Goal: Task Accomplishment & Management: Complete application form

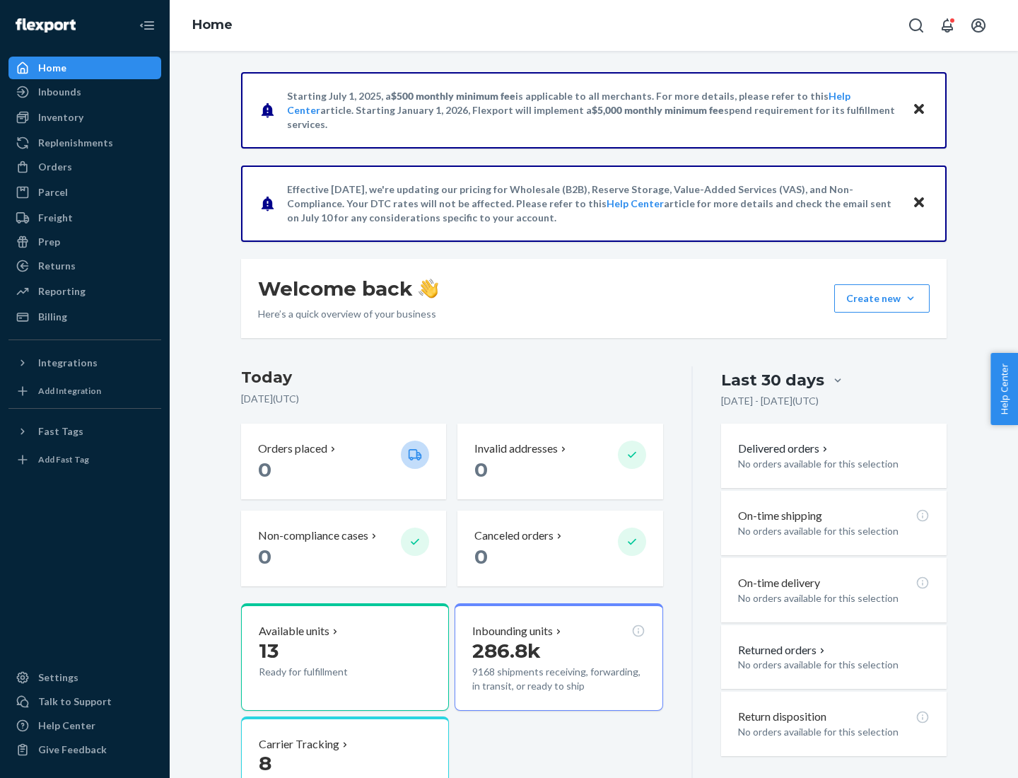
click at [911, 298] on button "Create new Create new inbound Create new order Create new product" at bounding box center [881, 298] width 95 height 28
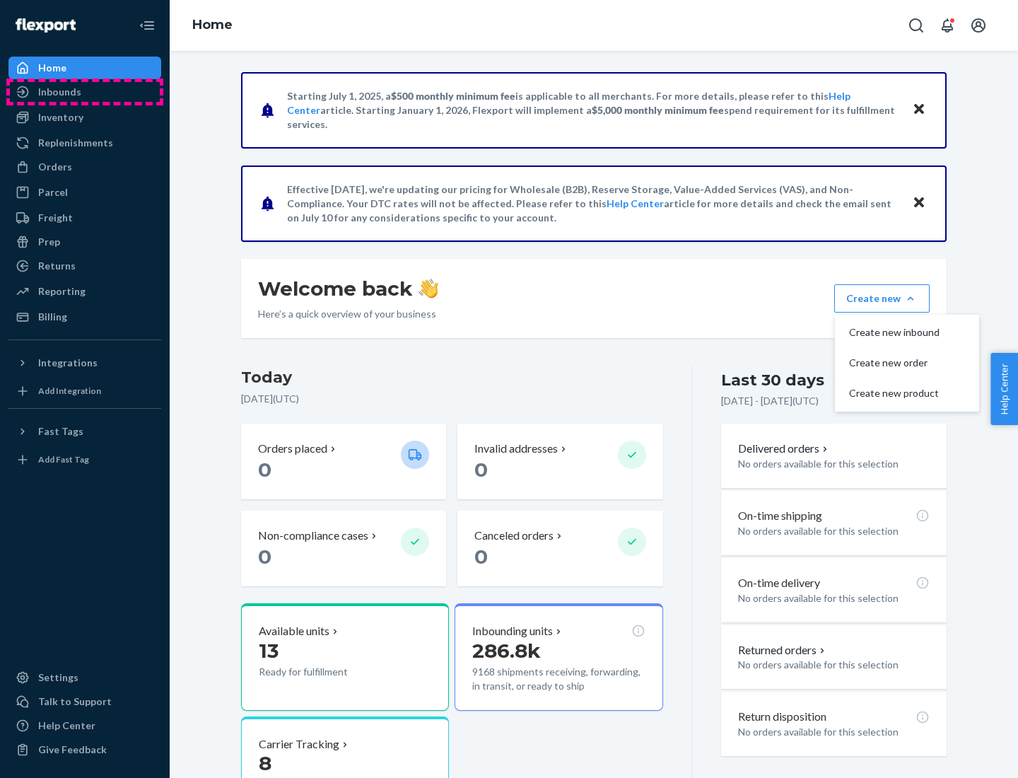
click at [85, 92] on div "Inbounds" at bounding box center [85, 92] width 150 height 20
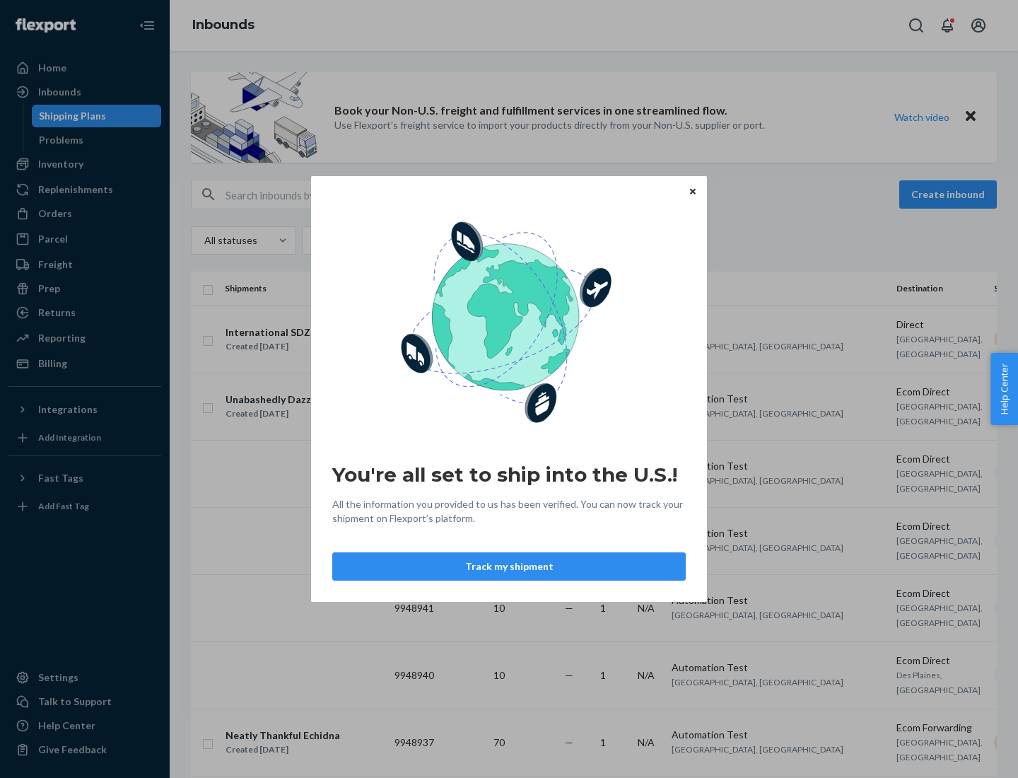
click at [692, 191] on icon "Close" at bounding box center [693, 191] width 6 height 6
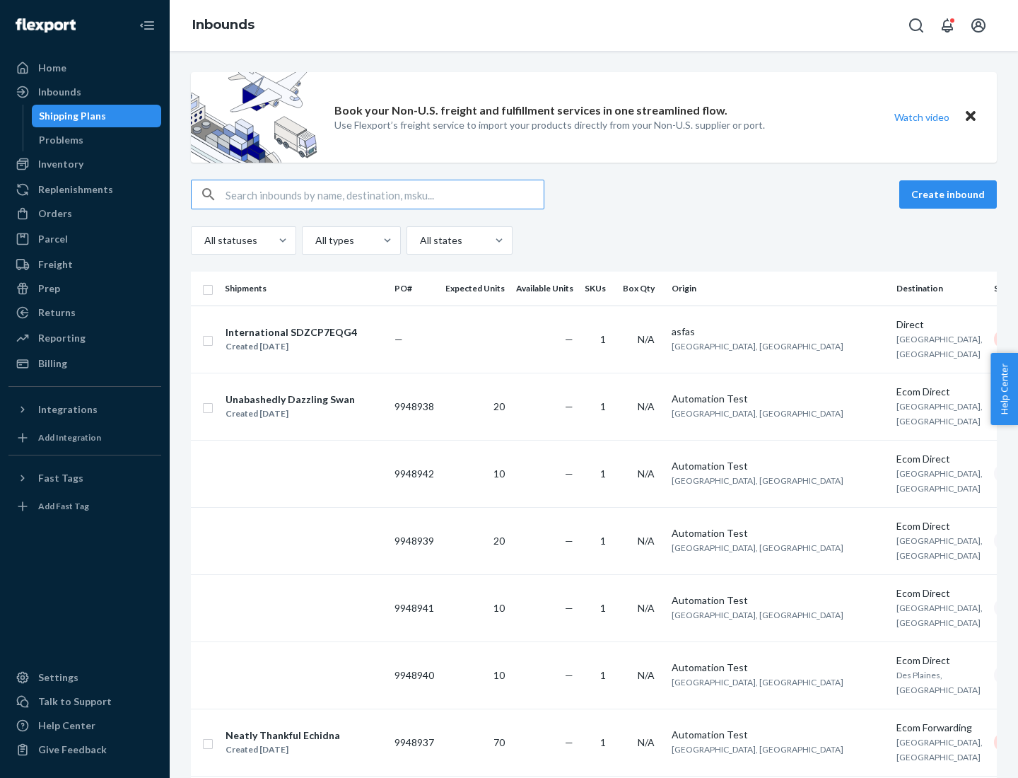
click at [950, 194] on button "Create inbound" at bounding box center [948, 194] width 98 height 28
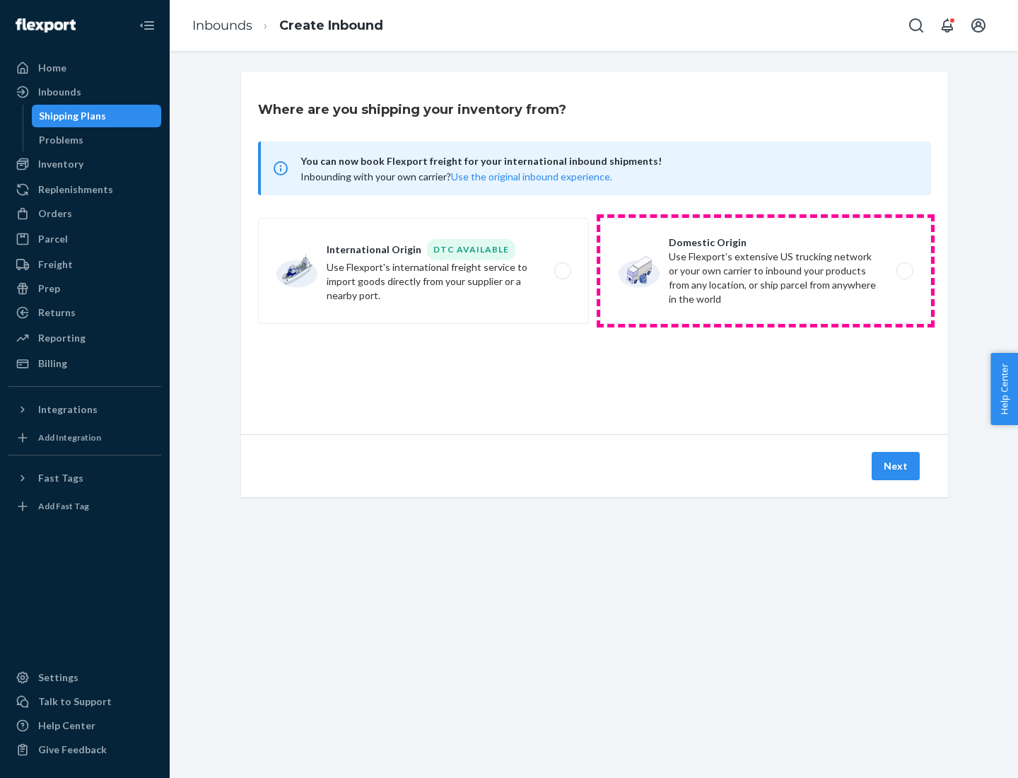
click at [766, 271] on label "Domestic Origin Use Flexport’s extensive US trucking network or your own carrie…" at bounding box center [765, 271] width 331 height 106
click at [904, 271] on input "Domestic Origin Use Flexport’s extensive US trucking network or your own carrie…" at bounding box center [908, 271] width 9 height 9
radio input "true"
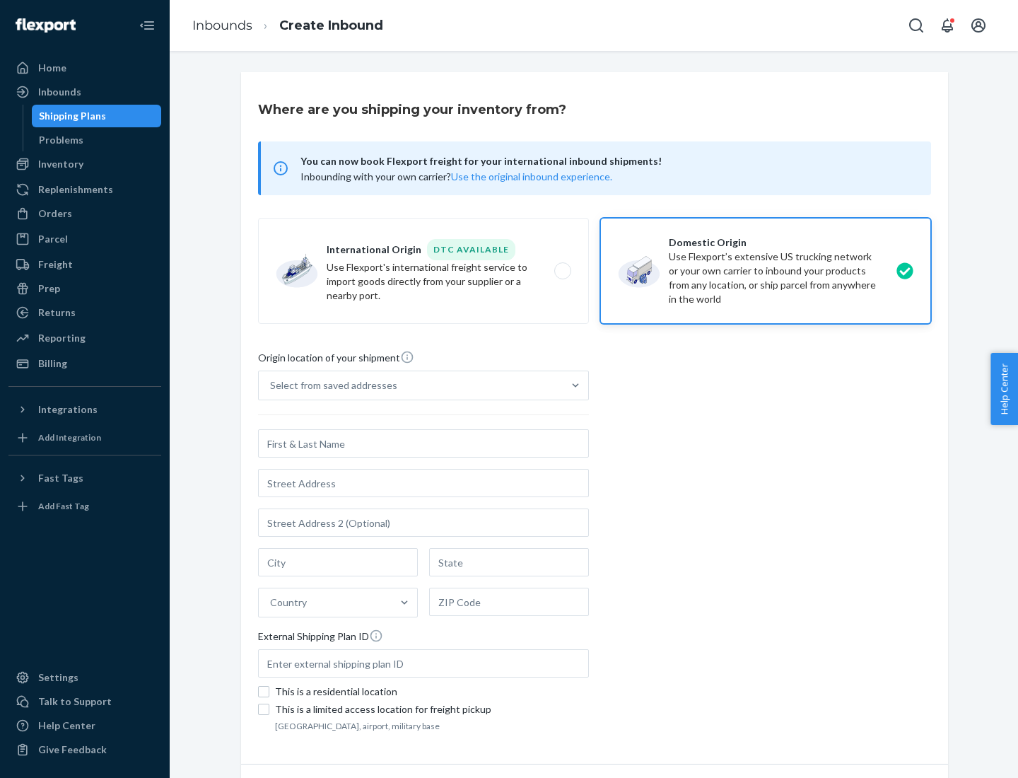
click at [411, 385] on div "Select from saved addresses" at bounding box center [411, 385] width 304 height 28
click at [271, 385] on input "Select from saved addresses" at bounding box center [270, 385] width 1 height 14
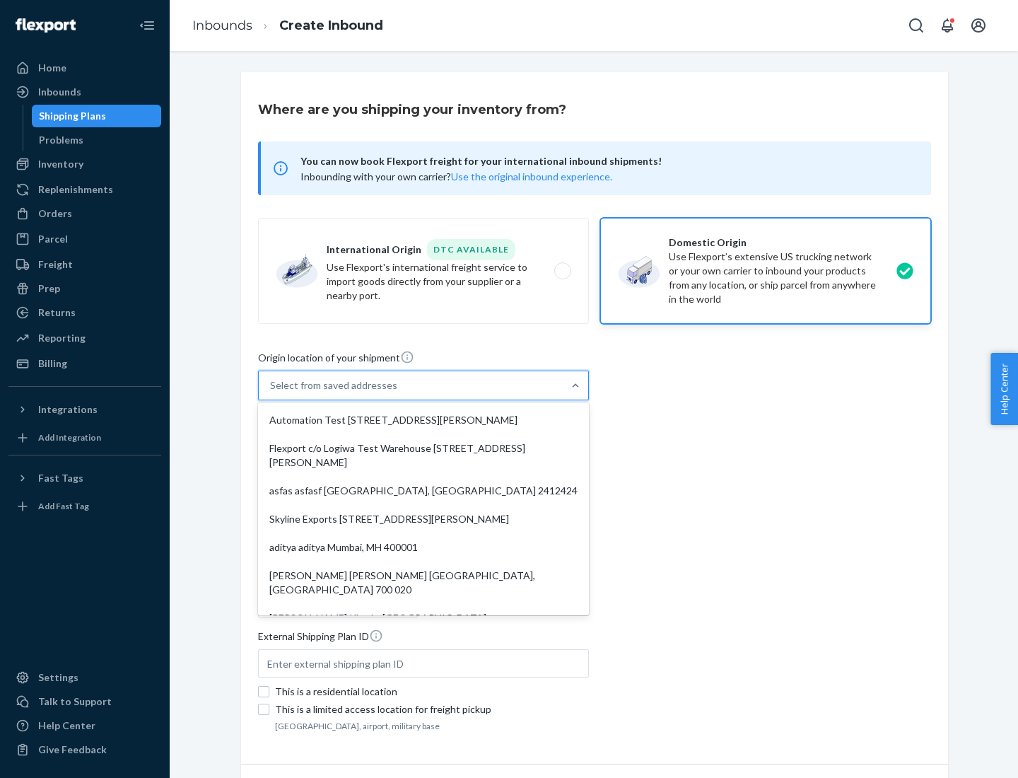
scroll to position [6, 0]
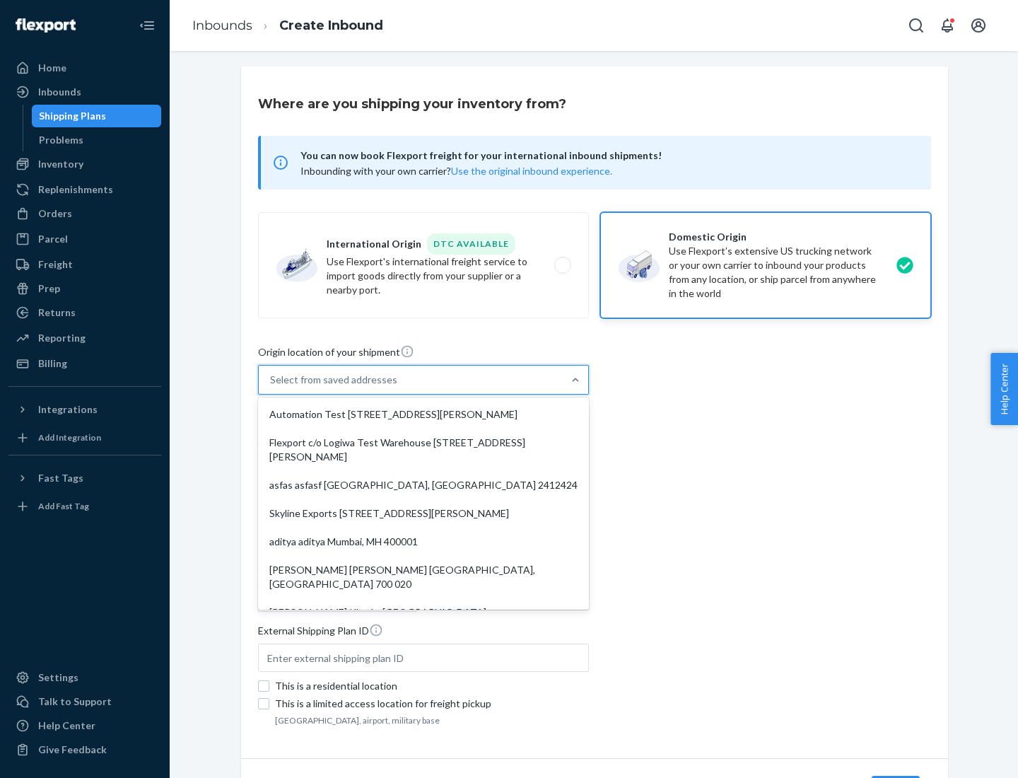
click at [423, 414] on div "Automation Test [STREET_ADDRESS][PERSON_NAME]" at bounding box center [423, 414] width 325 height 28
click at [271, 387] on input "option Automation Test [STREET_ADDRESS][PERSON_NAME]. 9 results available. Use …" at bounding box center [270, 380] width 1 height 14
type input "Automation Test"
type input "9th Floor"
type input "[GEOGRAPHIC_DATA]"
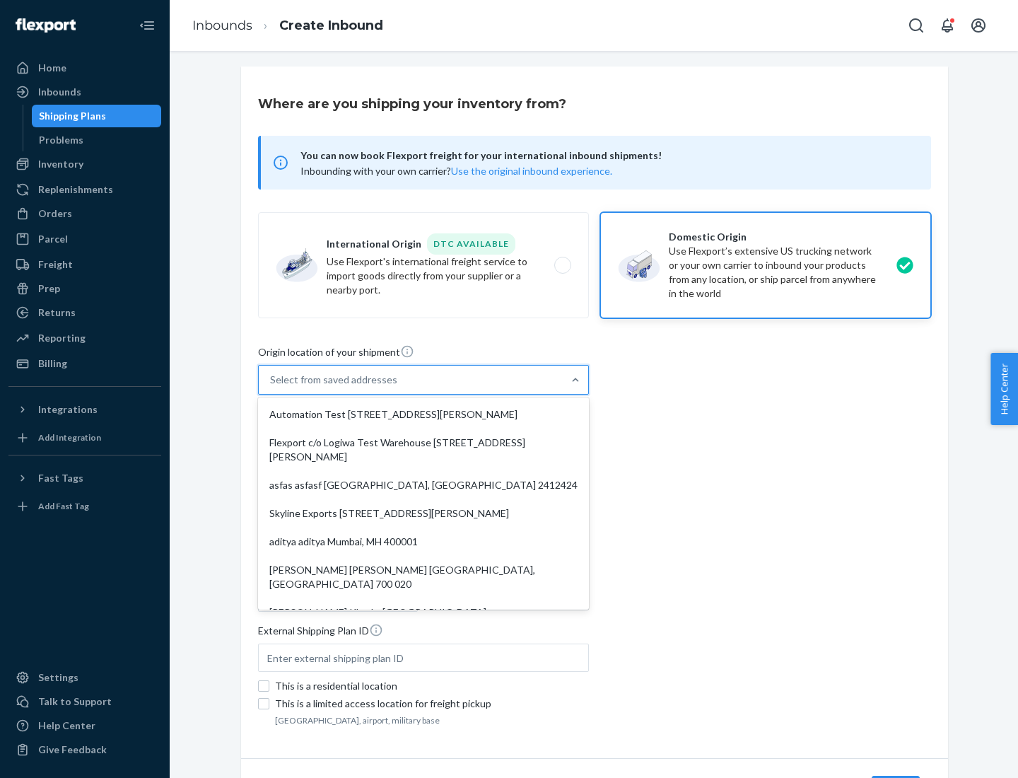
type input "CA"
type input "94104"
type input "[STREET_ADDRESS][PERSON_NAME]"
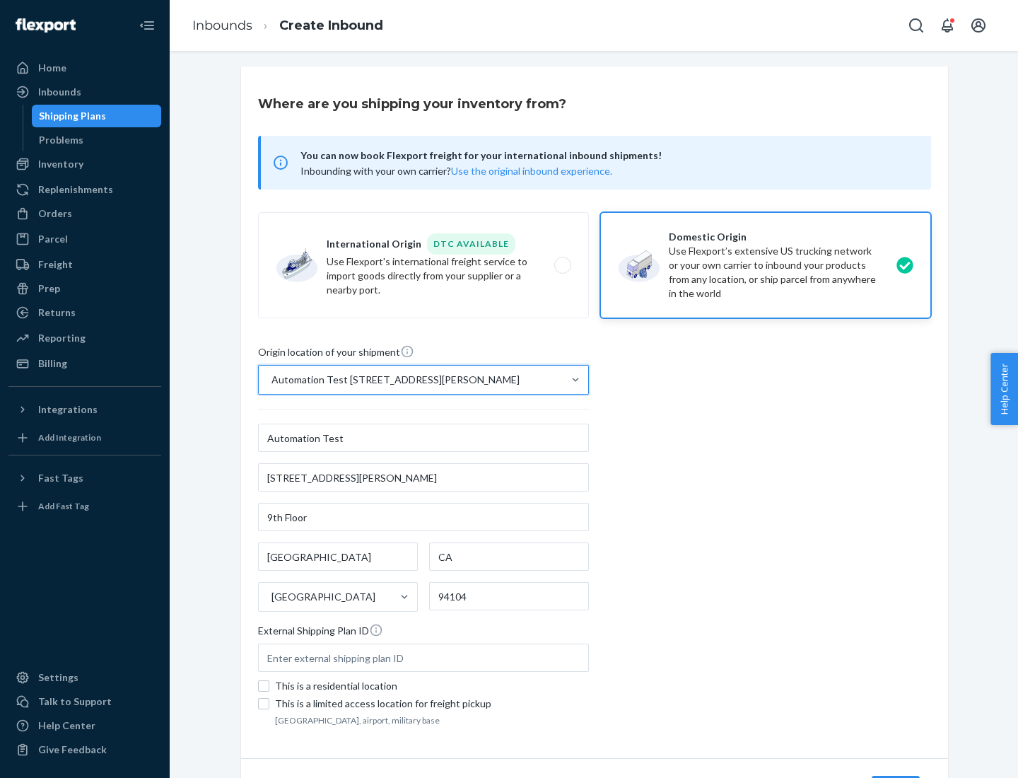
scroll to position [83, 0]
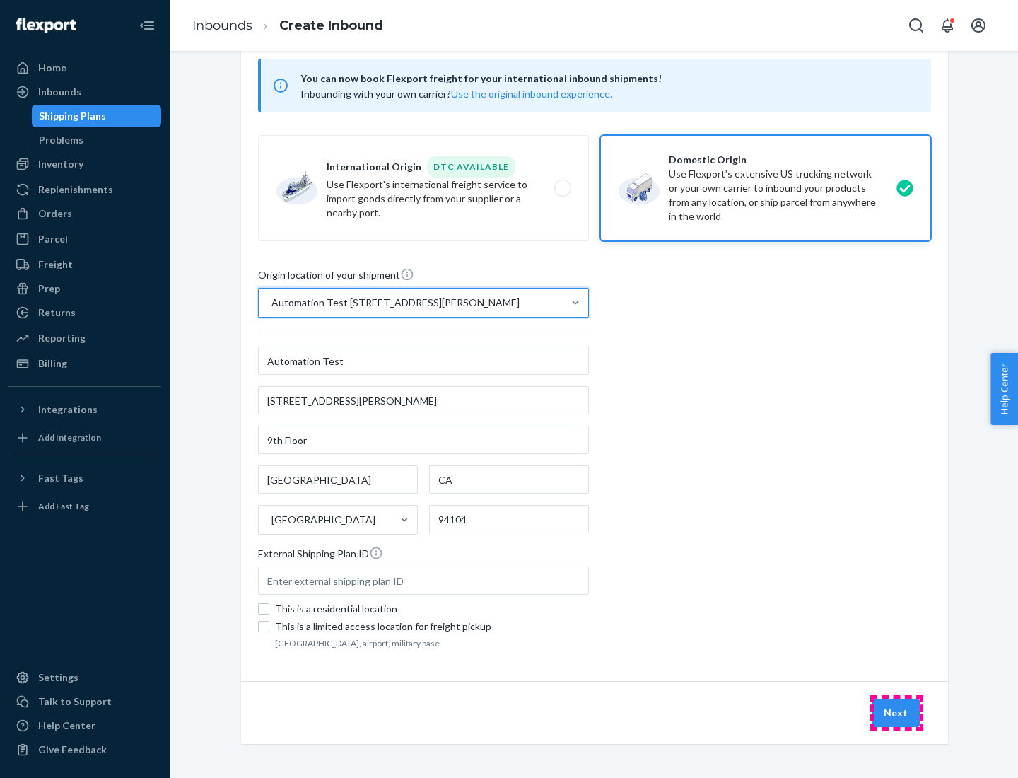
click at [896, 713] on button "Next" at bounding box center [896, 712] width 48 height 28
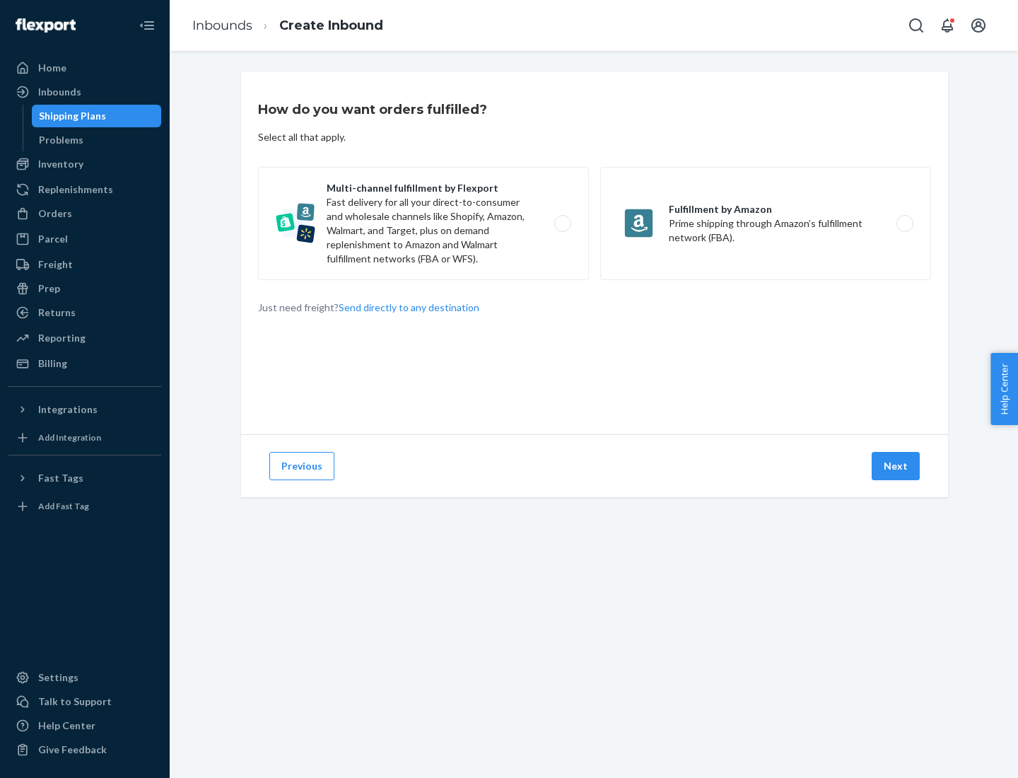
click at [423, 223] on label "Multi-channel fulfillment by Flexport Fast delivery for all your direct-to-cons…" at bounding box center [423, 223] width 331 height 113
click at [562, 223] on input "Multi-channel fulfillment by Flexport Fast delivery for all your direct-to-cons…" at bounding box center [566, 223] width 9 height 9
radio input "true"
click at [896, 466] on button "Next" at bounding box center [896, 466] width 48 height 28
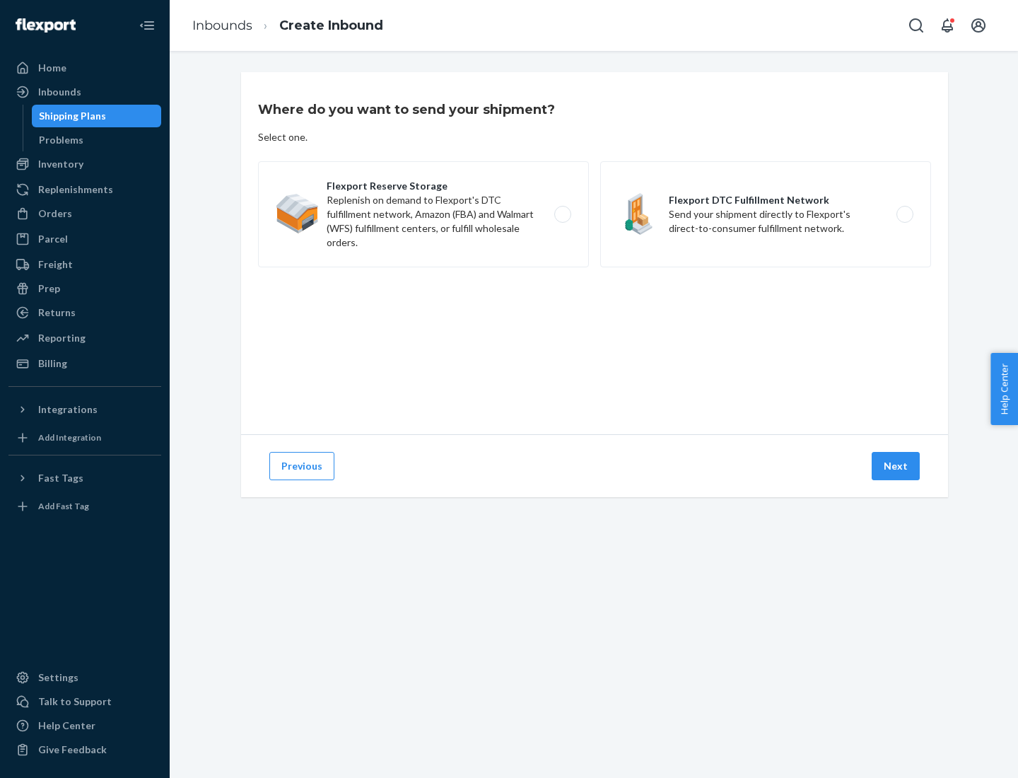
click at [423, 214] on label "Flexport Reserve Storage Replenish on demand to Flexport's DTC fulfillment netw…" at bounding box center [423, 214] width 331 height 106
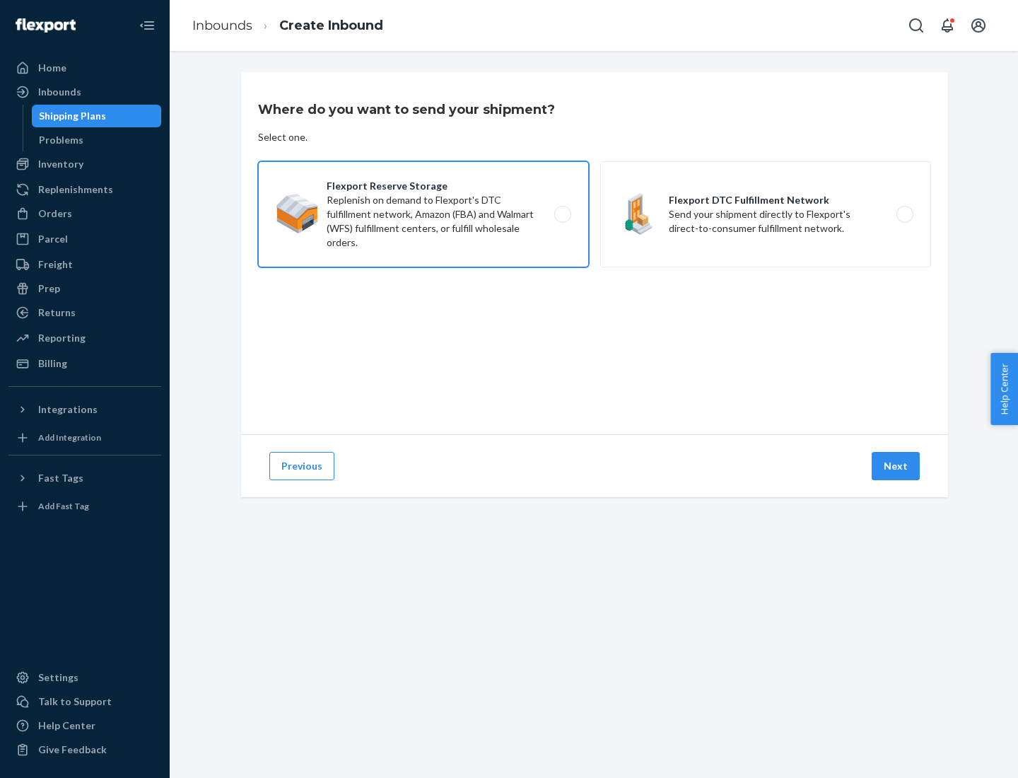
click at [562, 214] on input "Flexport Reserve Storage Replenish on demand to Flexport's DTC fulfillment netw…" at bounding box center [566, 214] width 9 height 9
radio input "true"
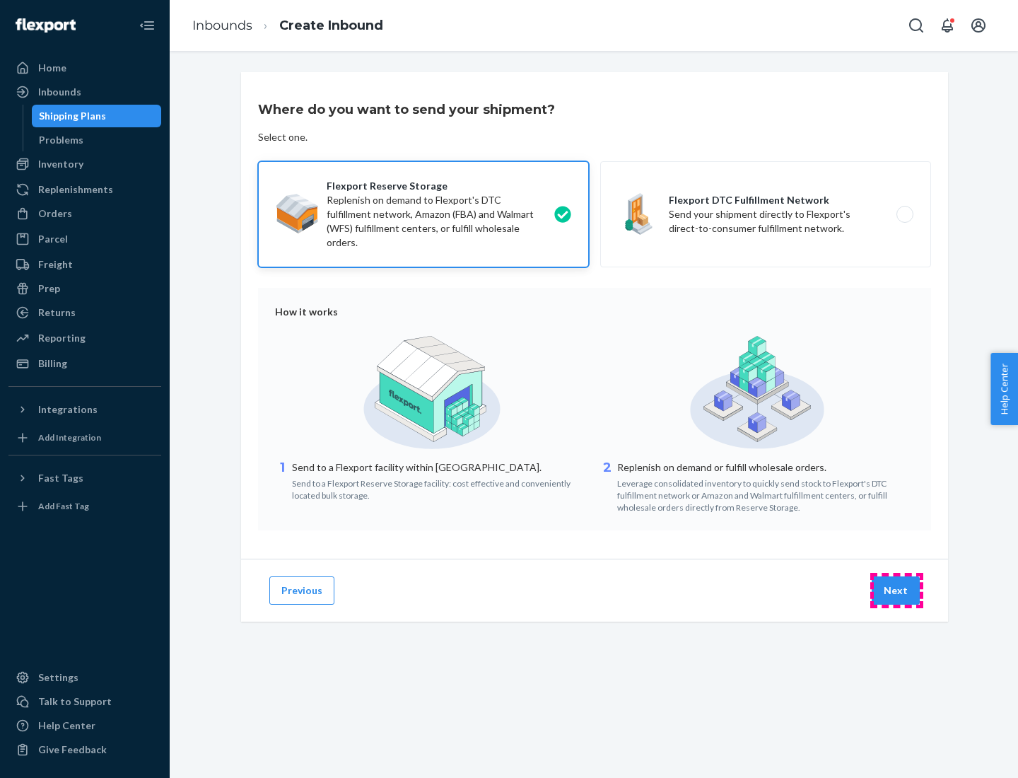
click at [896, 590] on button "Next" at bounding box center [896, 590] width 48 height 28
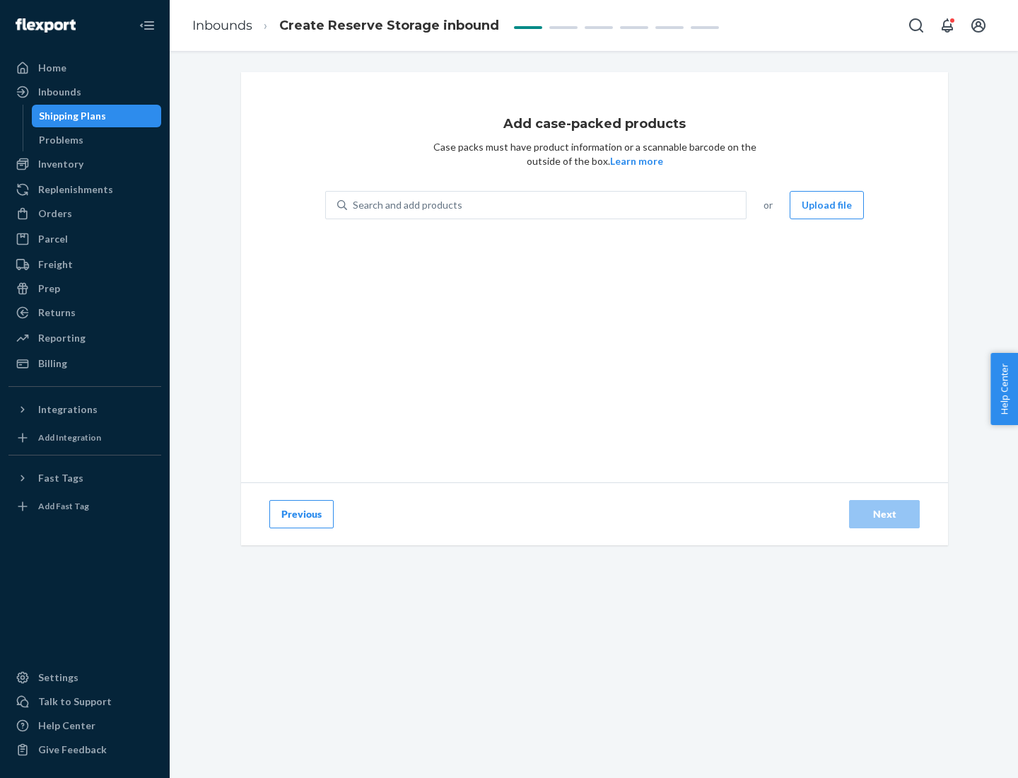
click at [547, 205] on div "Search and add products" at bounding box center [546, 204] width 399 height 25
click at [354, 205] on input "Search and add products" at bounding box center [353, 205] width 1 height 14
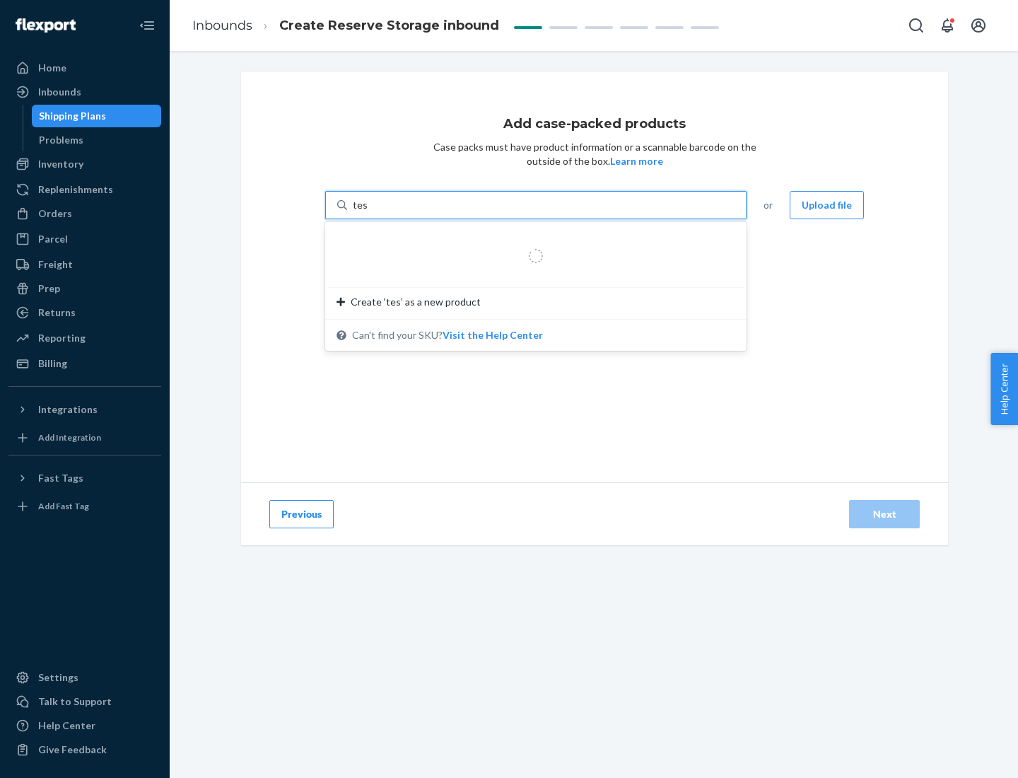
type input "test-syn"
click at [531, 239] on div "test - syn - test" at bounding box center [530, 239] width 387 height 14
click at [390, 212] on input "test-syn" at bounding box center [371, 205] width 37 height 14
type input "1"
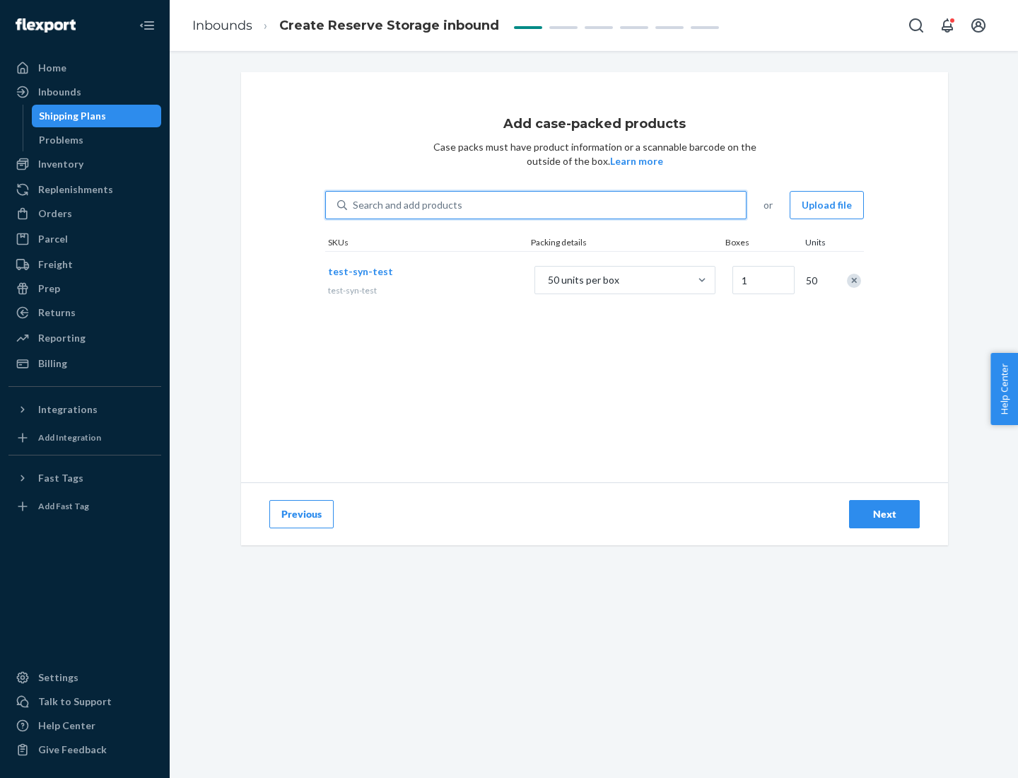
click at [884, 514] on div "Next" at bounding box center [884, 514] width 47 height 14
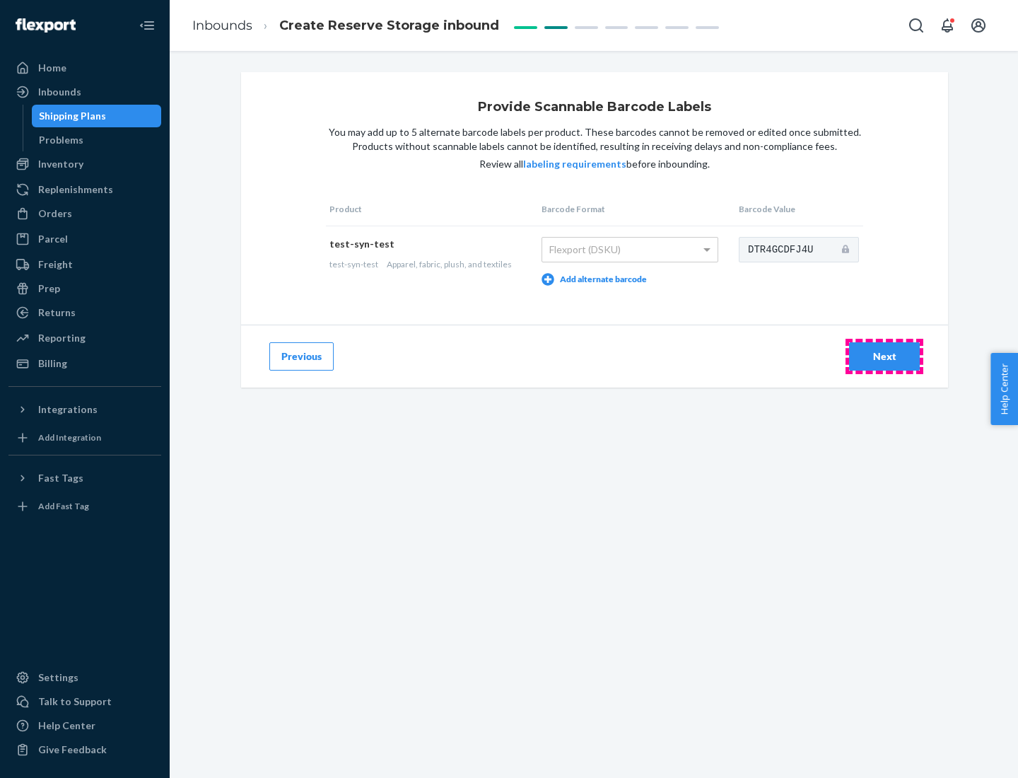
click at [884, 356] on div "Next" at bounding box center [884, 356] width 47 height 14
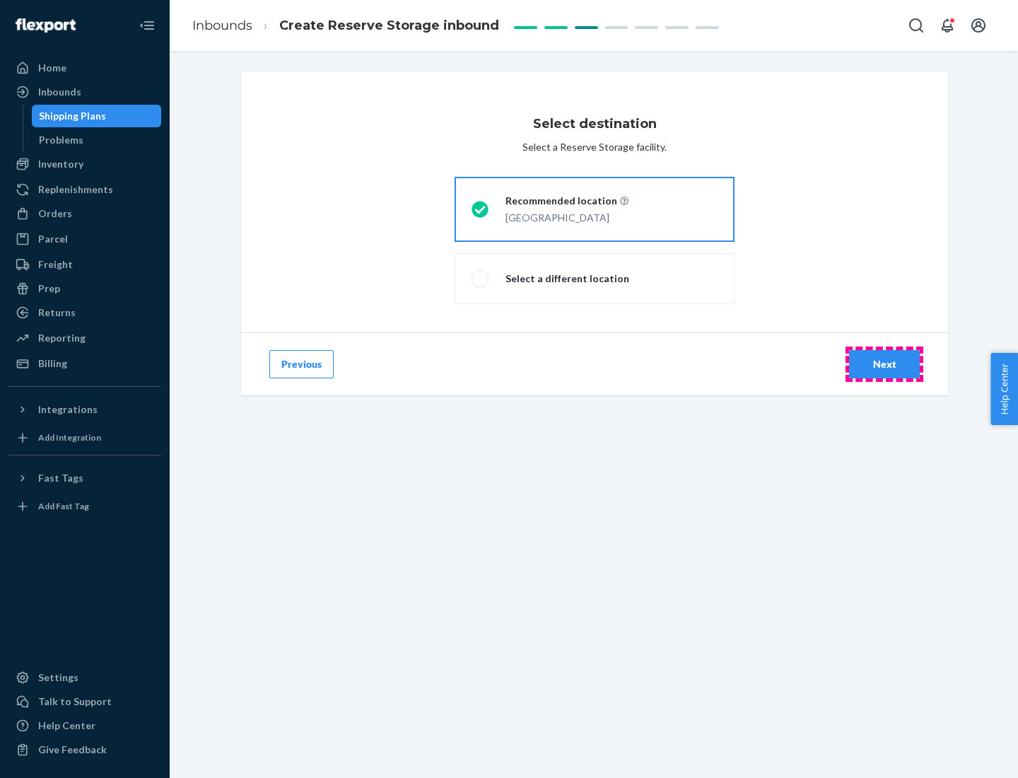
click at [884, 364] on div "Next" at bounding box center [884, 364] width 47 height 14
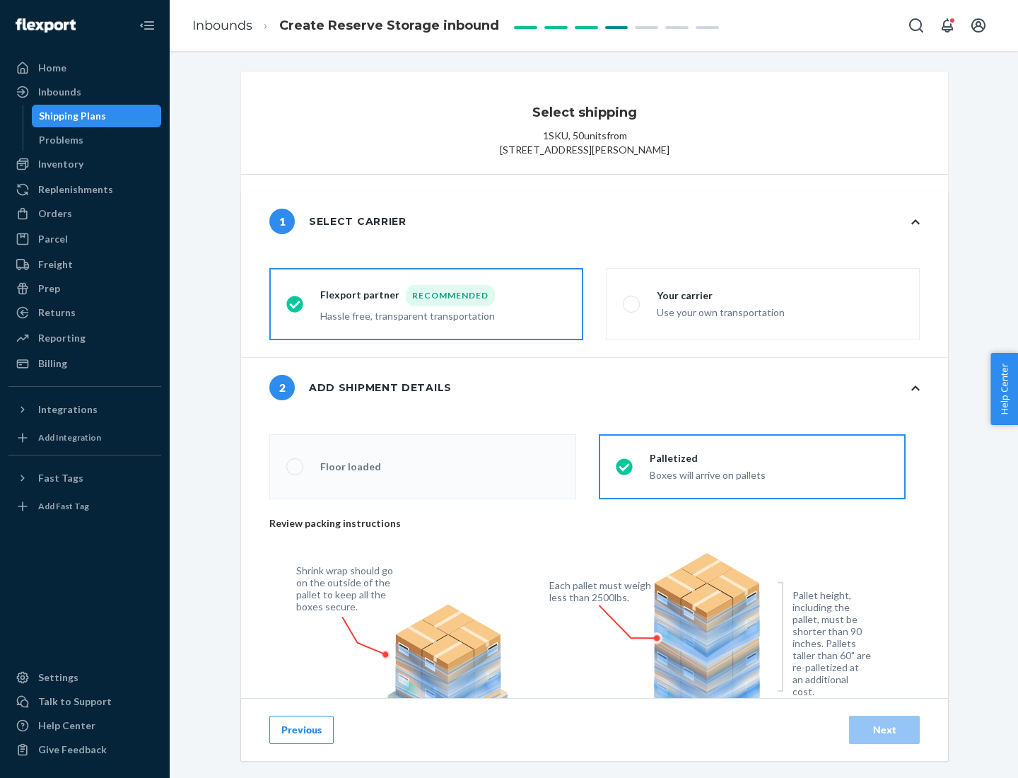
radio input "false"
type input "1"
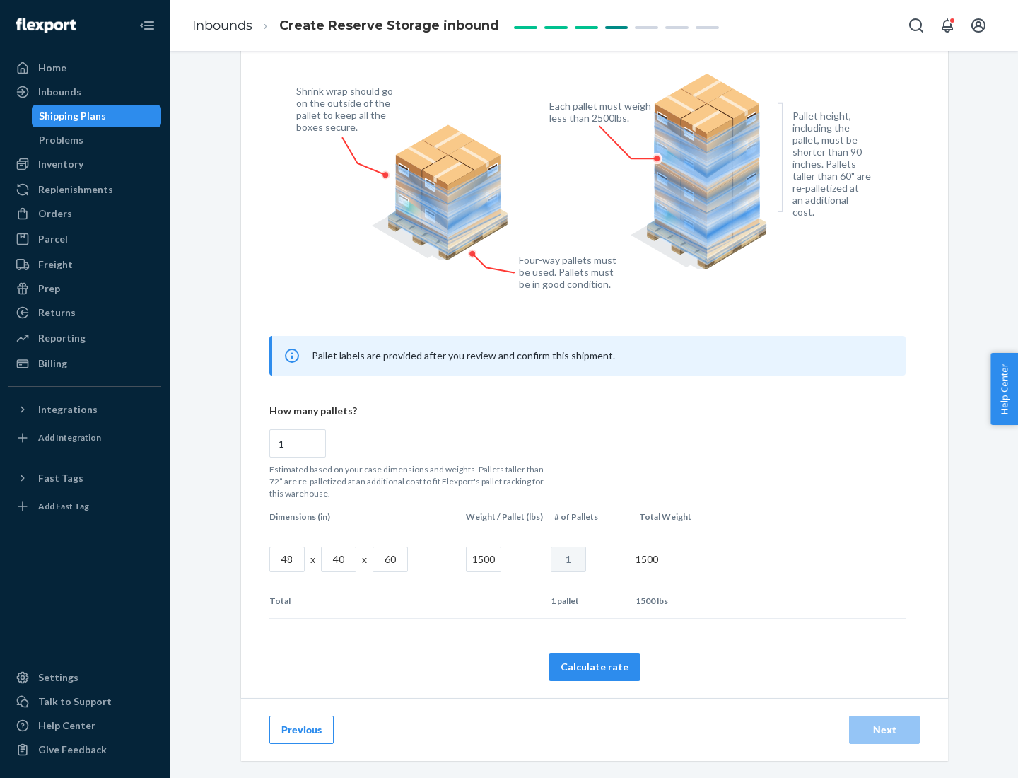
click at [595, 666] on button "Calculate rate" at bounding box center [595, 667] width 92 height 28
radio input "false"
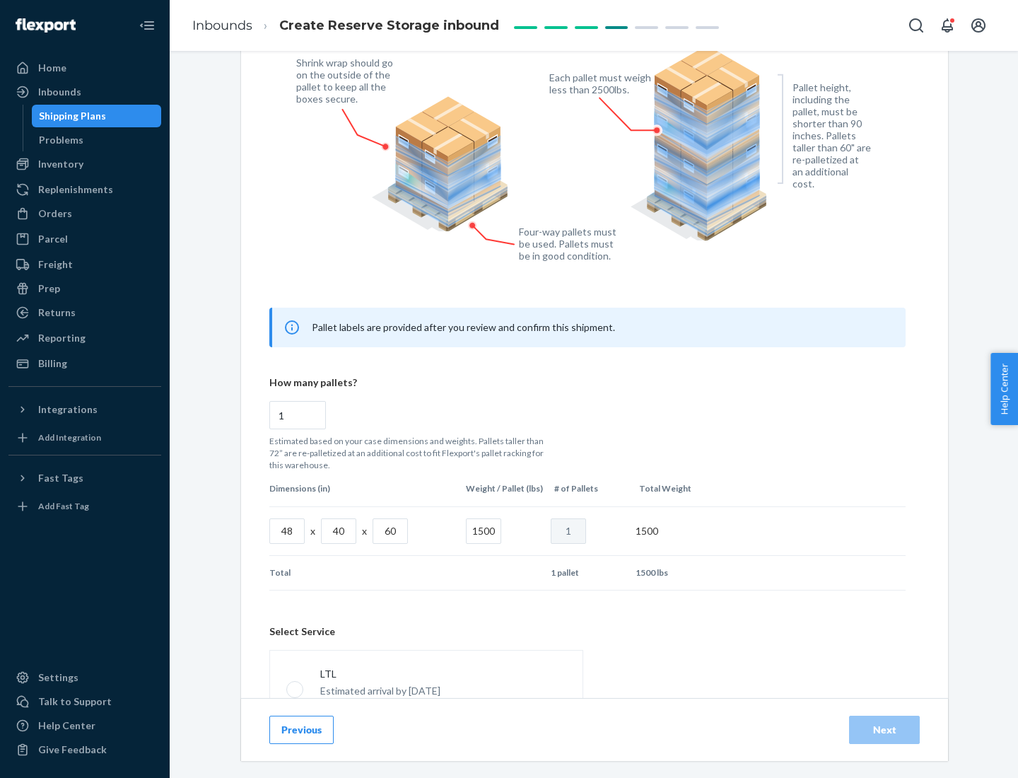
scroll to position [625, 0]
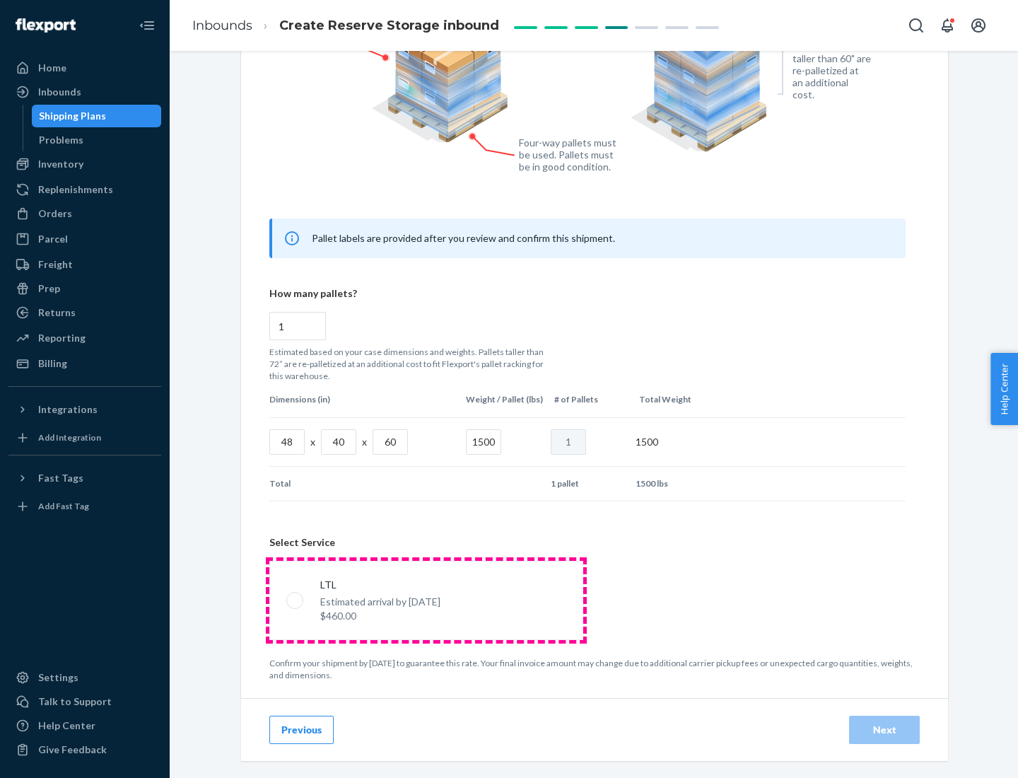
click at [426, 600] on p "Estimated arrival by [DATE]" at bounding box center [380, 602] width 120 height 14
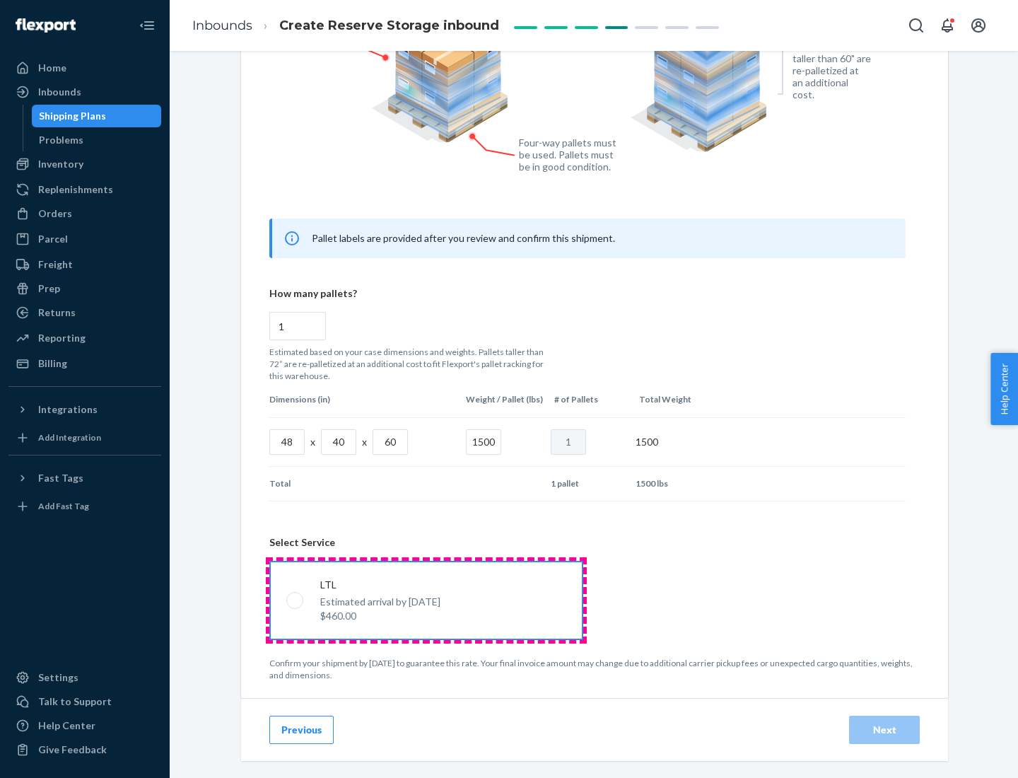
click at [296, 600] on input "LTL Estimated arrival by [DATE] $460.00" at bounding box center [290, 599] width 9 height 9
radio input "true"
radio input "false"
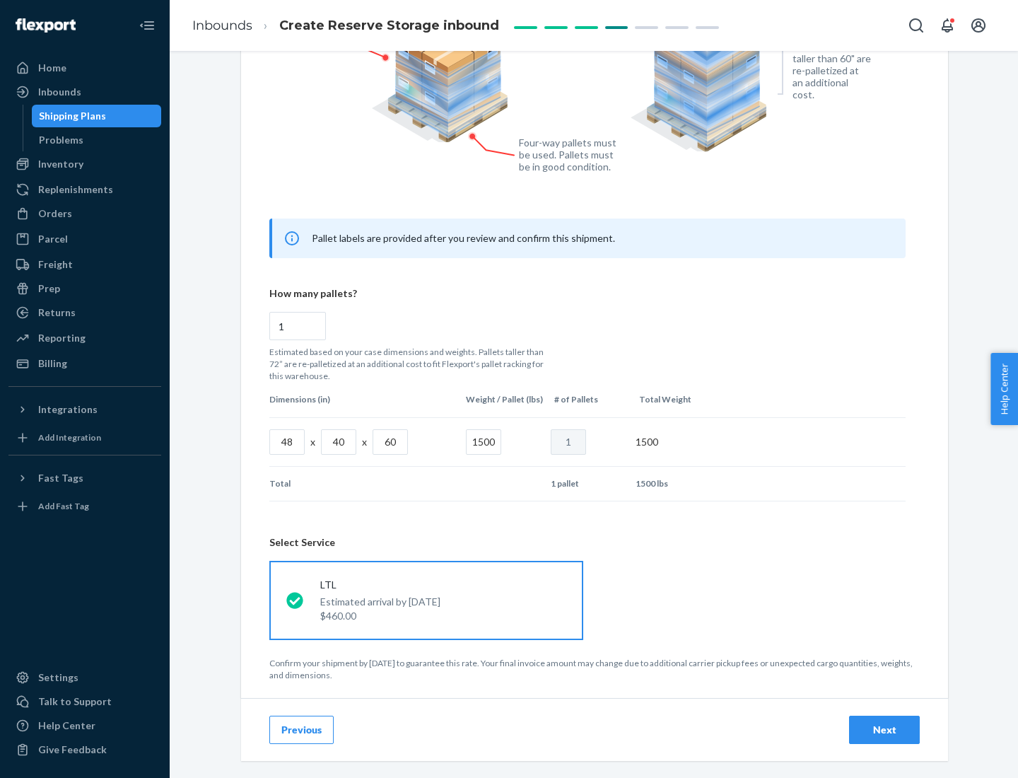
click at [884, 729] on div "Next" at bounding box center [884, 730] width 47 height 14
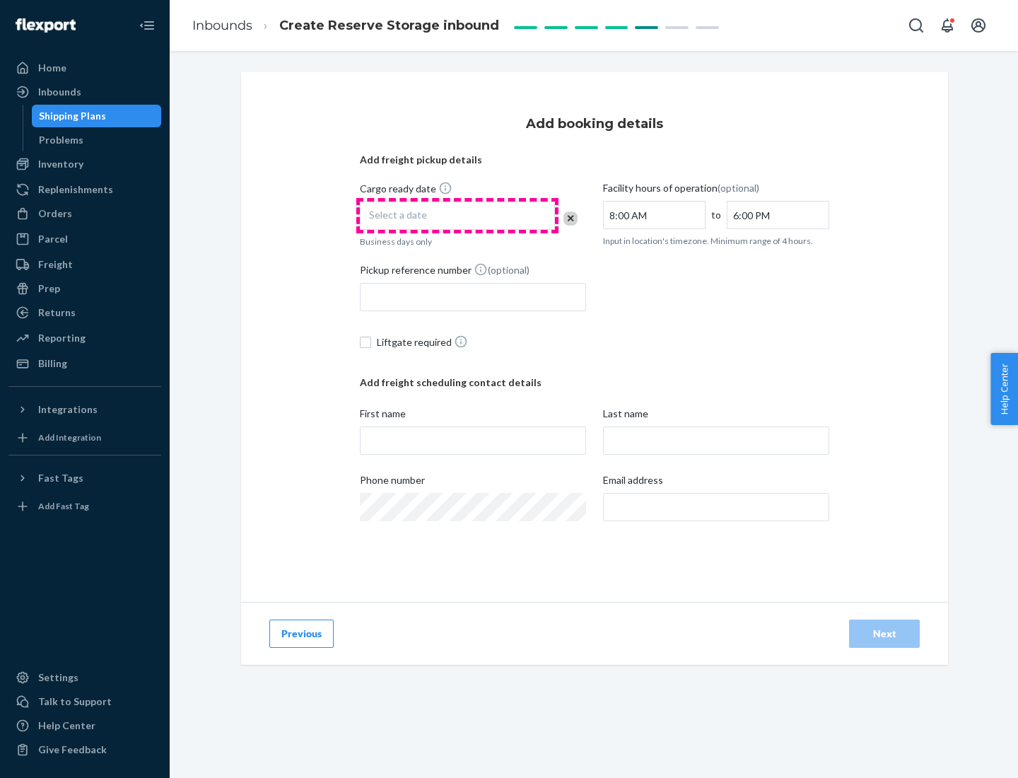
click at [457, 216] on div "Select a date" at bounding box center [457, 215] width 195 height 28
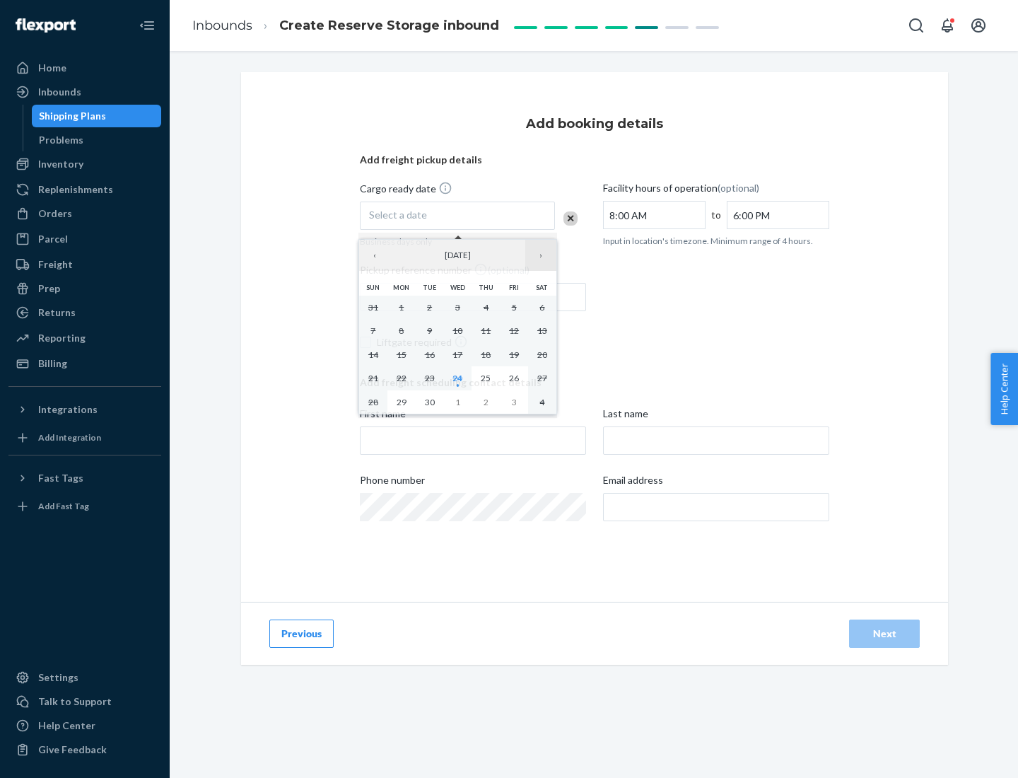
click at [541, 255] on button "›" at bounding box center [540, 255] width 31 height 31
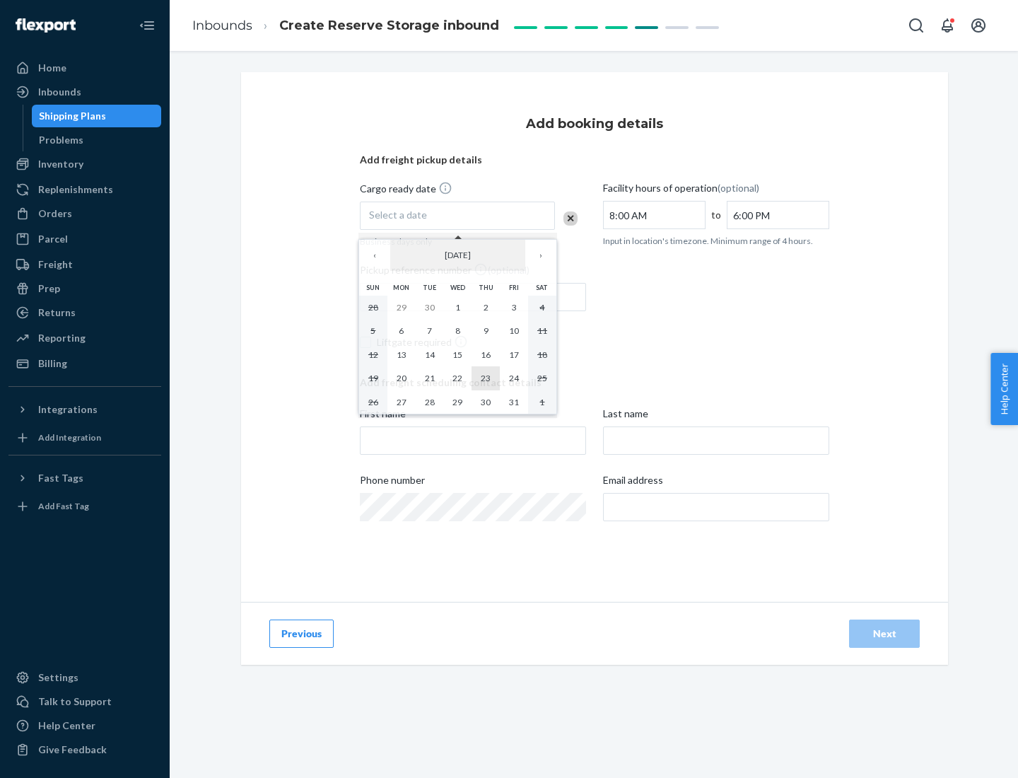
click at [486, 378] on abbr "23" at bounding box center [486, 378] width 10 height 11
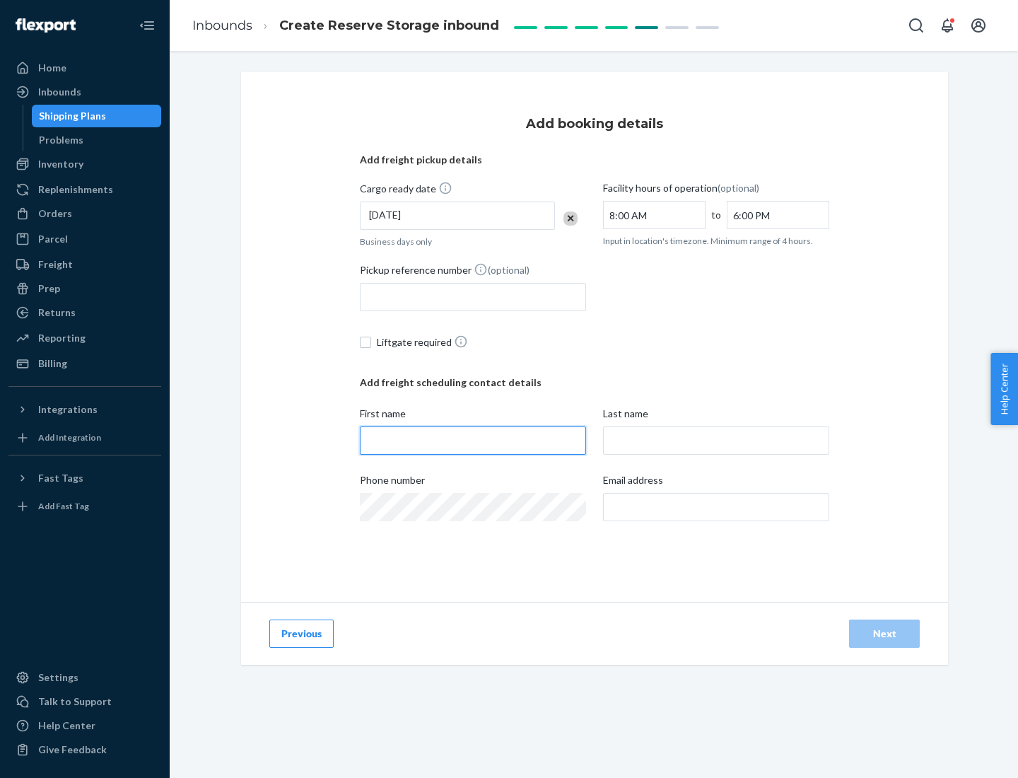
click at [473, 440] on input "First name" at bounding box center [473, 440] width 226 height 28
type input "[PERSON_NAME]"
click at [716, 440] on input "Last name" at bounding box center [716, 440] width 226 height 28
type input "Doe"
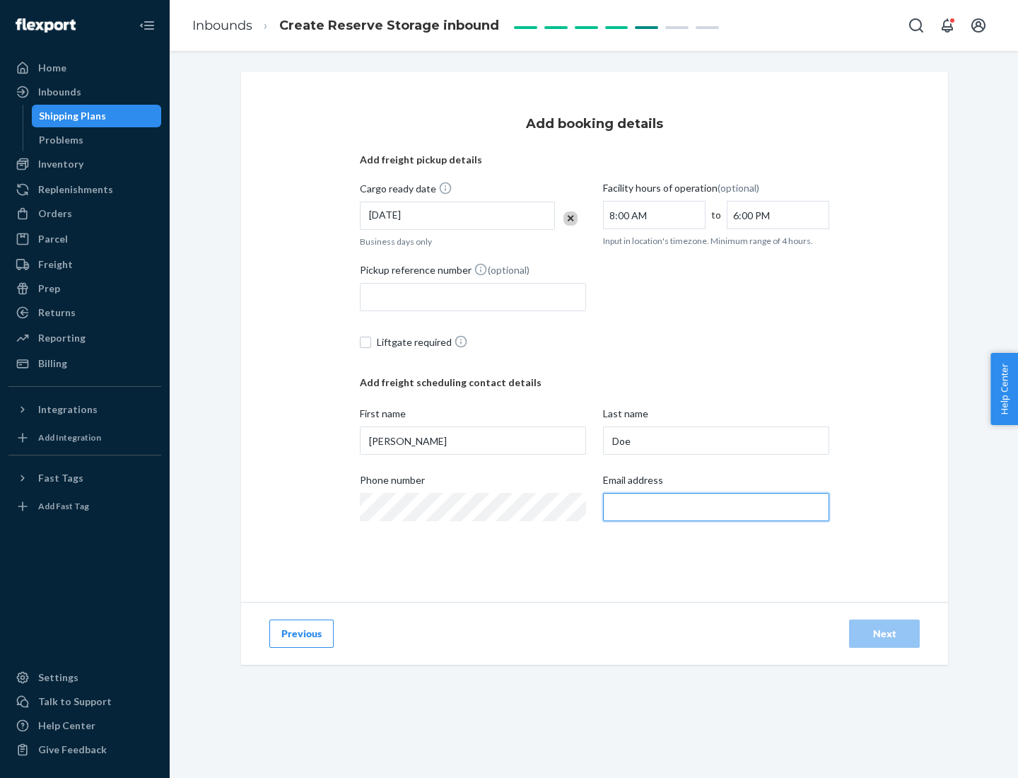
click at [716, 507] on input "Email address" at bounding box center [716, 507] width 226 height 28
type input "[EMAIL_ADDRESS][DOMAIN_NAME]"
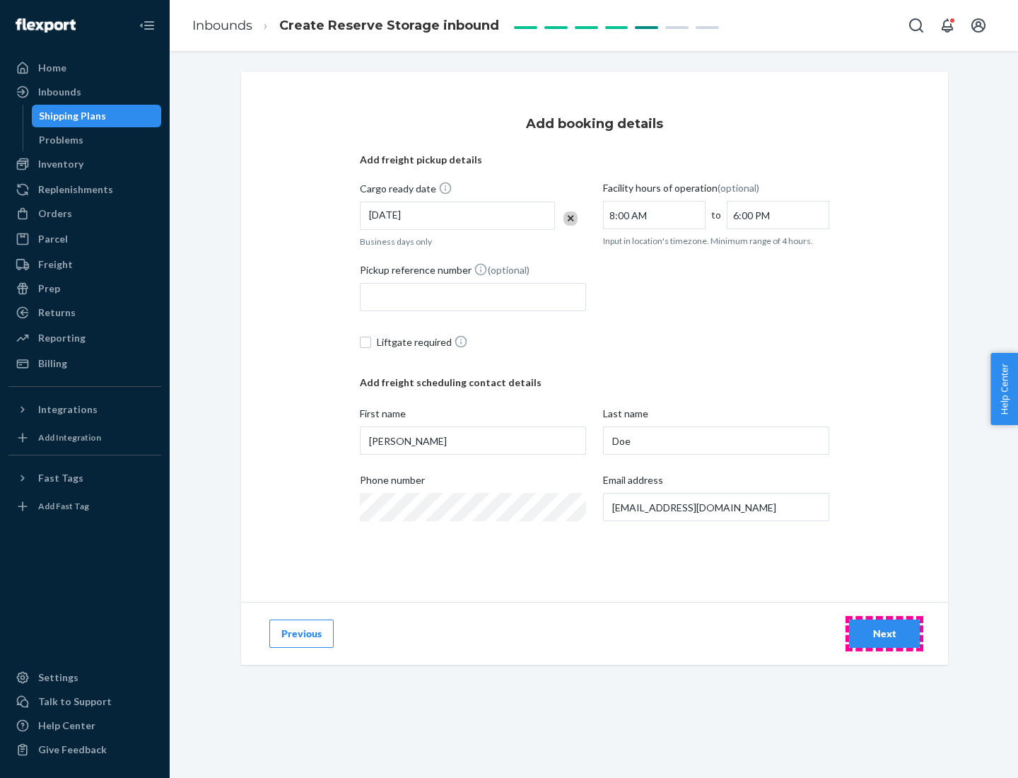
click at [884, 633] on div "Next" at bounding box center [884, 633] width 47 height 14
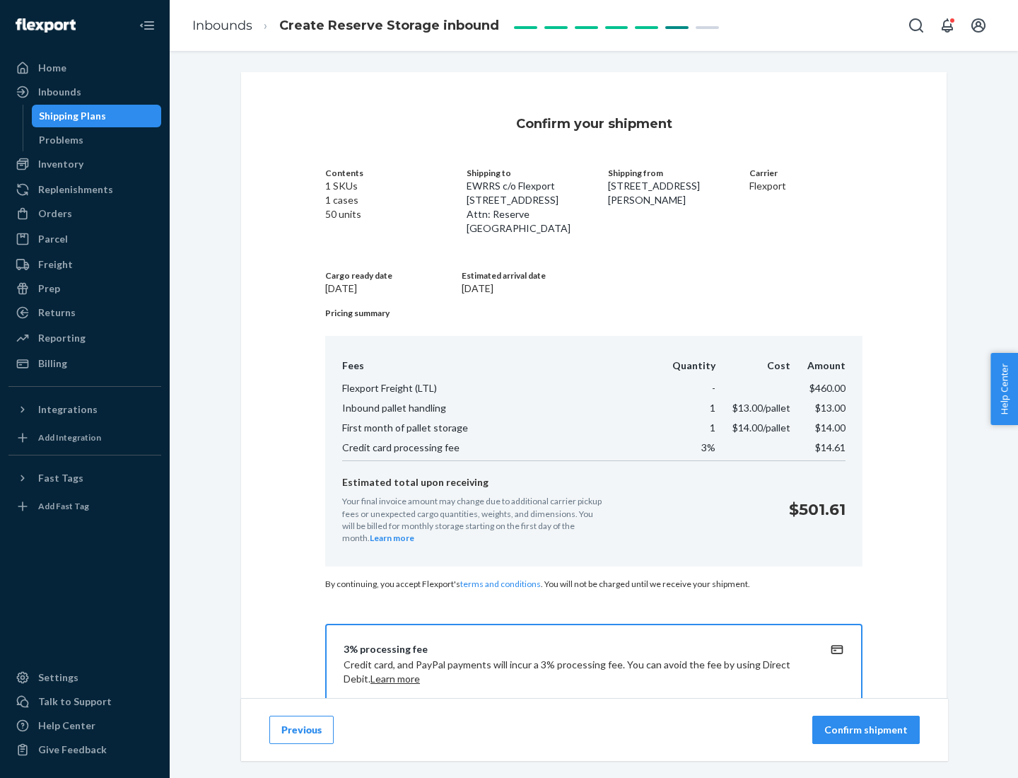
scroll to position [204, 0]
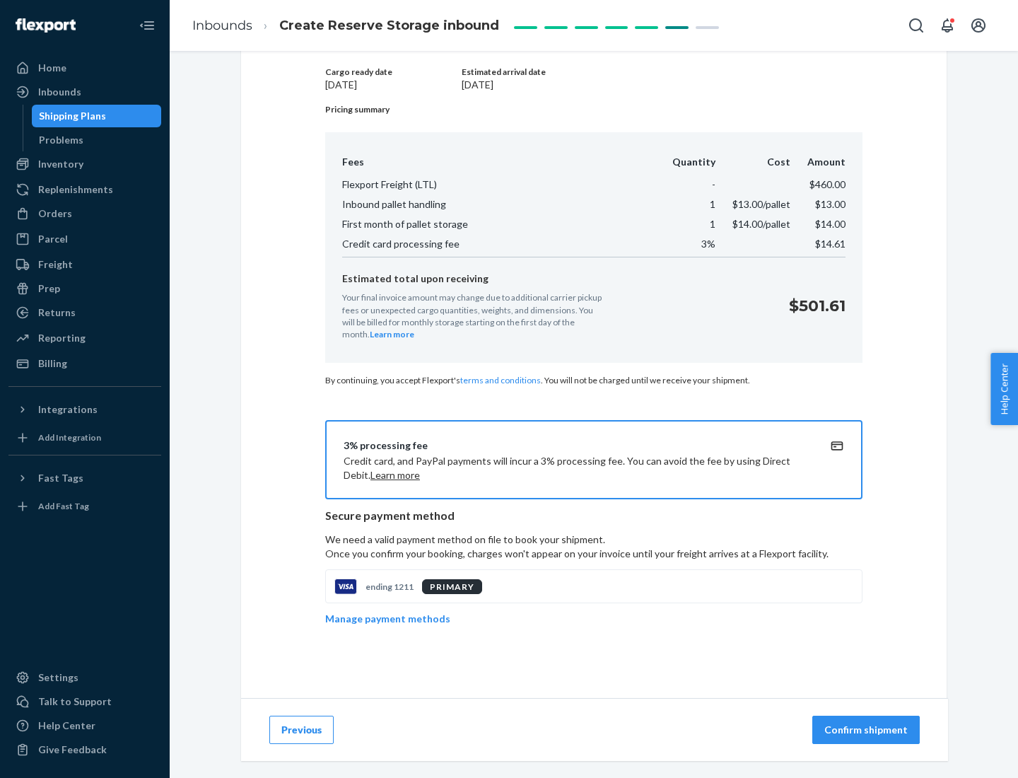
click at [867, 730] on p "Confirm shipment" at bounding box center [865, 730] width 83 height 14
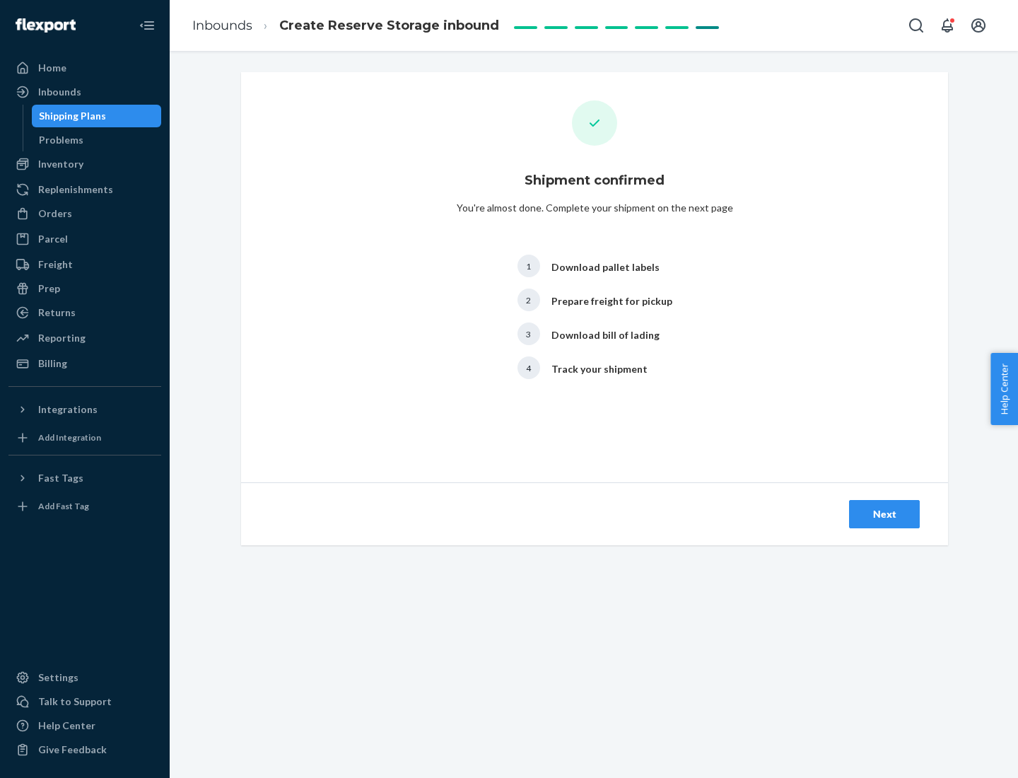
click at [884, 514] on div "Next" at bounding box center [884, 514] width 47 height 14
